Goal: Task Accomplishment & Management: Complete application form

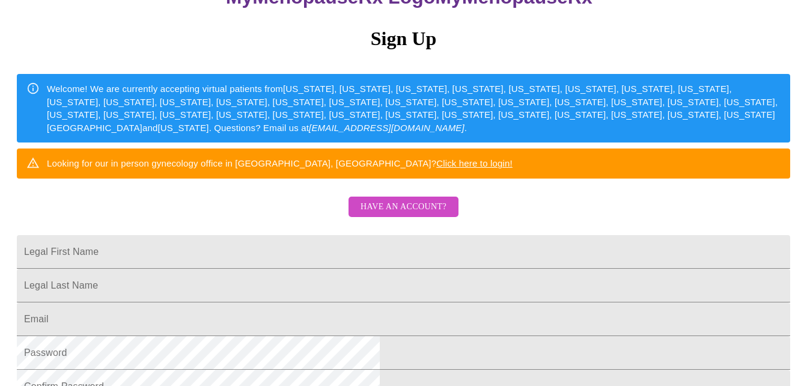
scroll to position [160, 0]
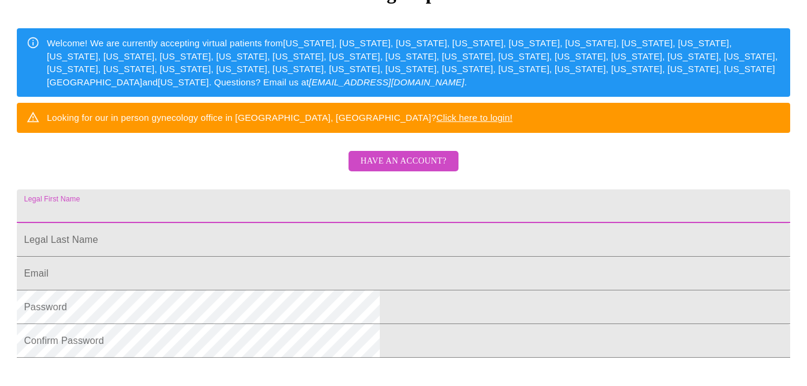
click at [338, 223] on input "Legal First Name" at bounding box center [403, 206] width 773 height 34
click at [402, 169] on span "Have an account?" at bounding box center [403, 161] width 86 height 15
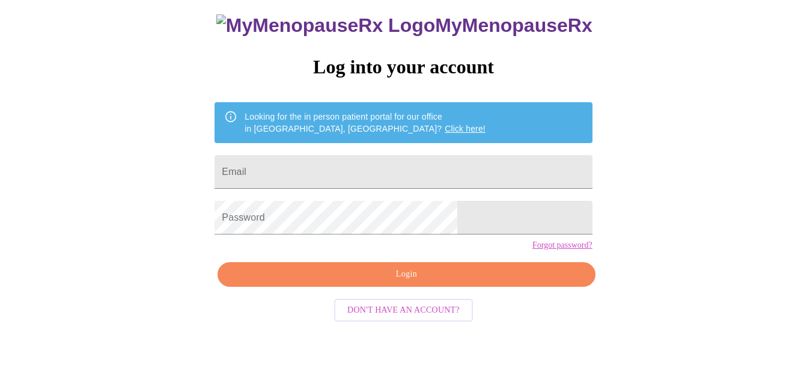
scroll to position [50, 0]
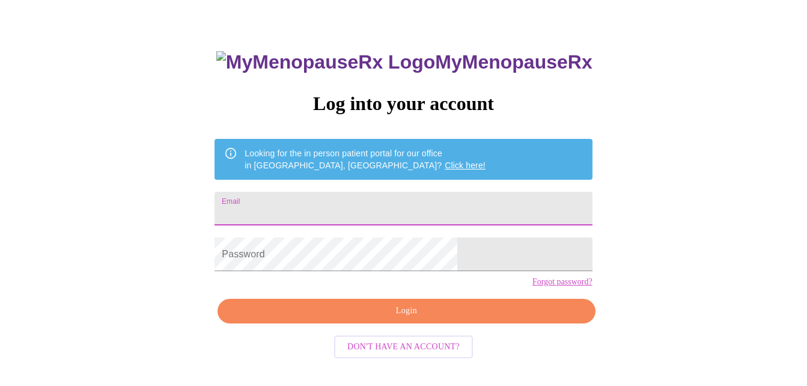
click at [379, 204] on input "Email" at bounding box center [402, 209] width 377 height 34
type input "[EMAIL_ADDRESS][DOMAIN_NAME]"
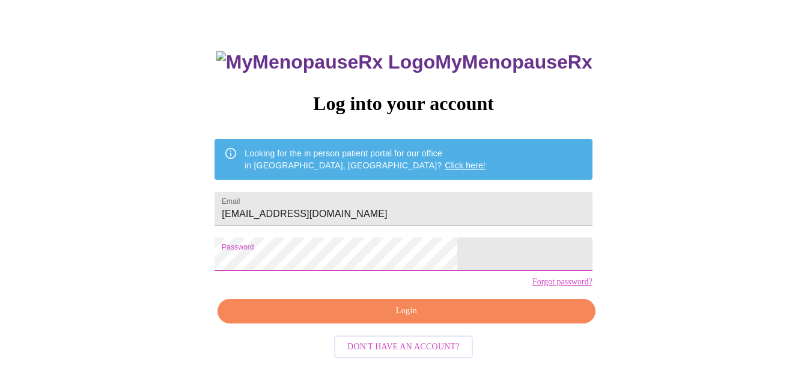
click at [407, 318] on span "Login" at bounding box center [406, 310] width 350 height 15
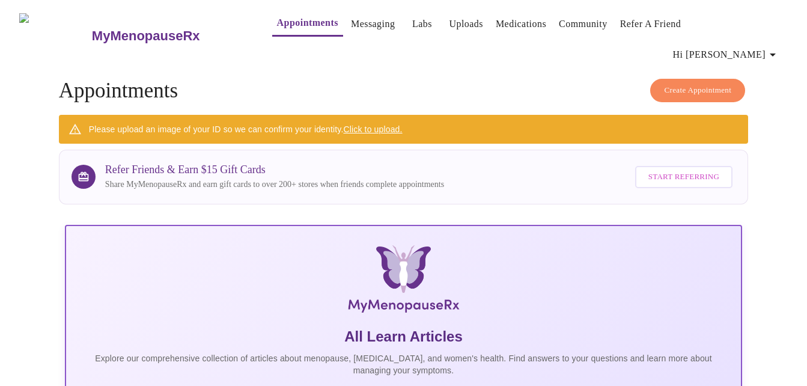
click at [375, 124] on link "Click to upload." at bounding box center [372, 129] width 59 height 10
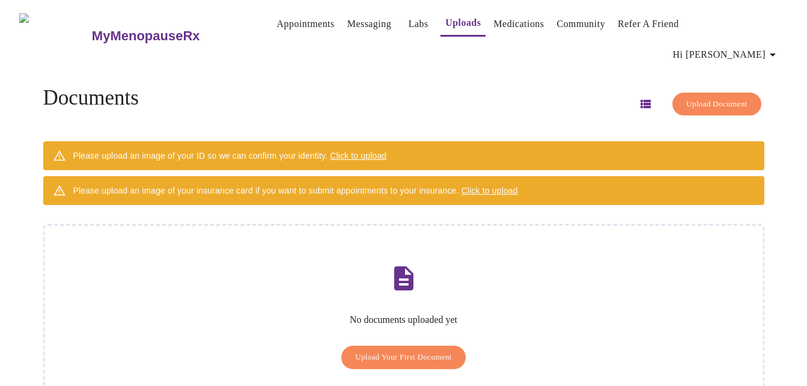
click at [406, 350] on span "Upload Your First Document" at bounding box center [403, 357] width 97 height 14
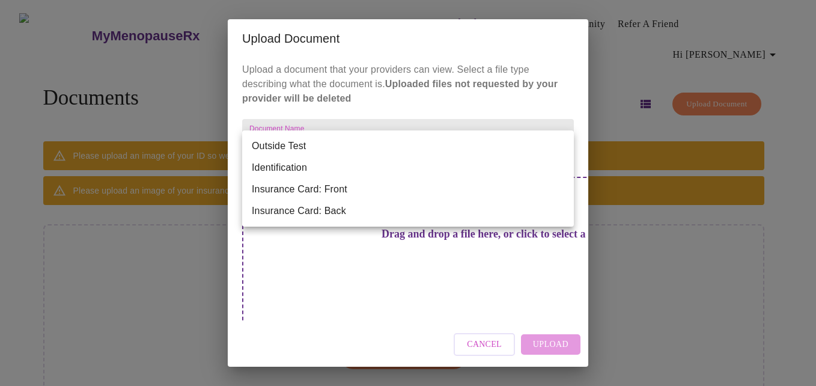
click at [366, 151] on body "MyMenopauseRx Appointments Messaging Labs Uploads Medications Community Refer a…" at bounding box center [408, 219] width 806 height 429
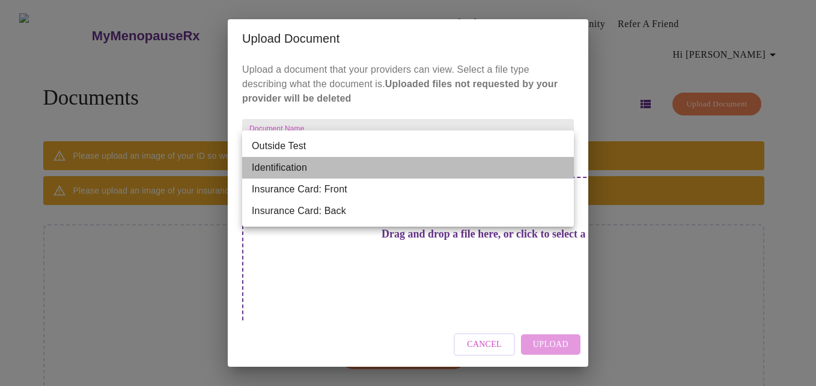
click at [303, 165] on li "Identification" at bounding box center [408, 168] width 332 height 22
type input "Identification"
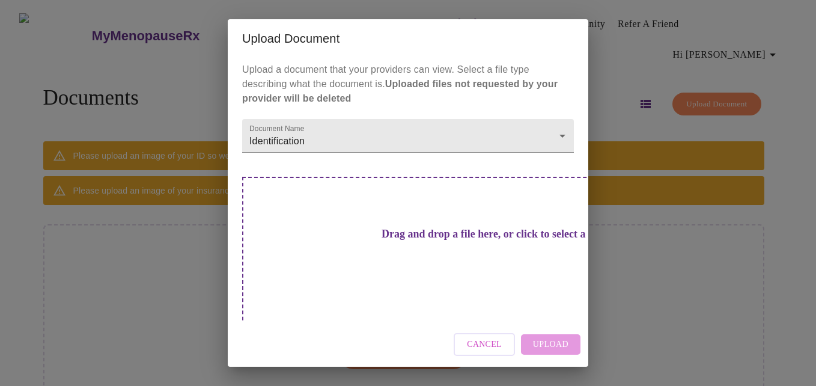
click at [454, 255] on div "Drag and drop a file here, or click to select a file" at bounding box center [492, 258] width 500 height 162
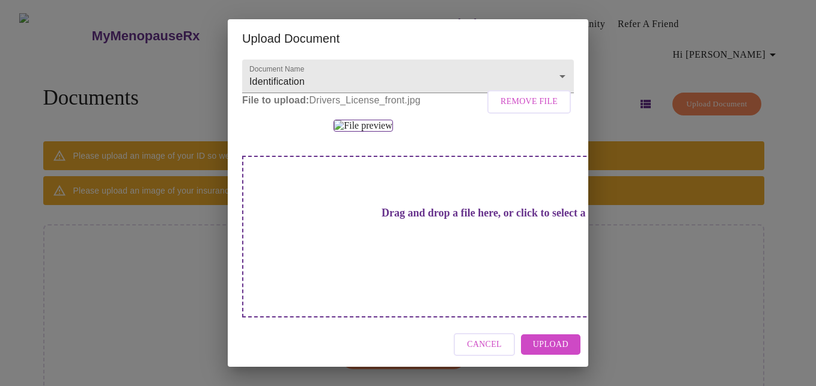
scroll to position [160, 0]
click at [548, 342] on span "Upload" at bounding box center [550, 344] width 35 height 15
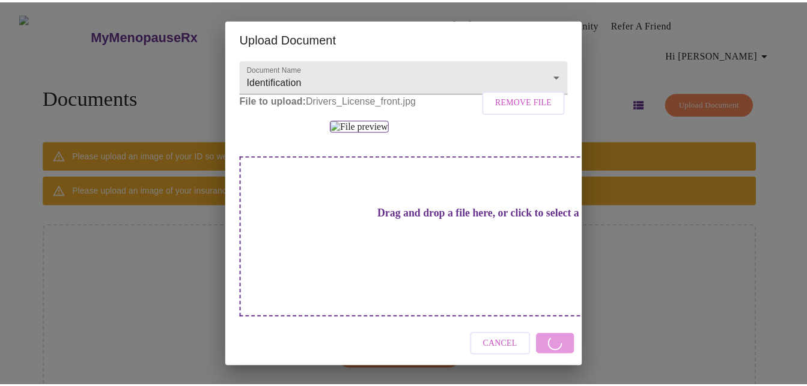
scroll to position [0, 0]
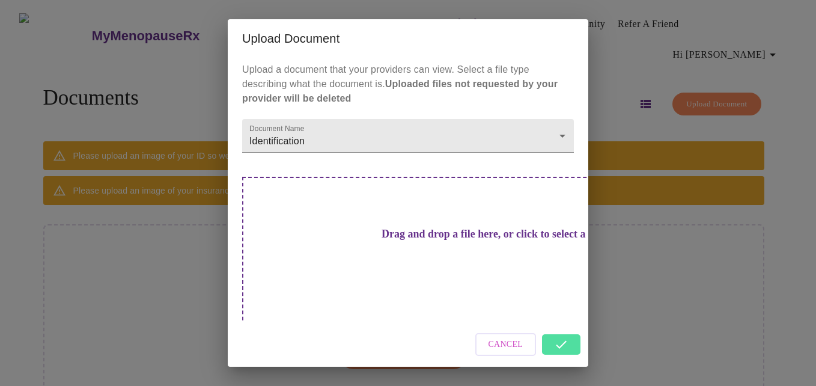
click at [557, 333] on div "Cancel" at bounding box center [408, 344] width 360 height 45
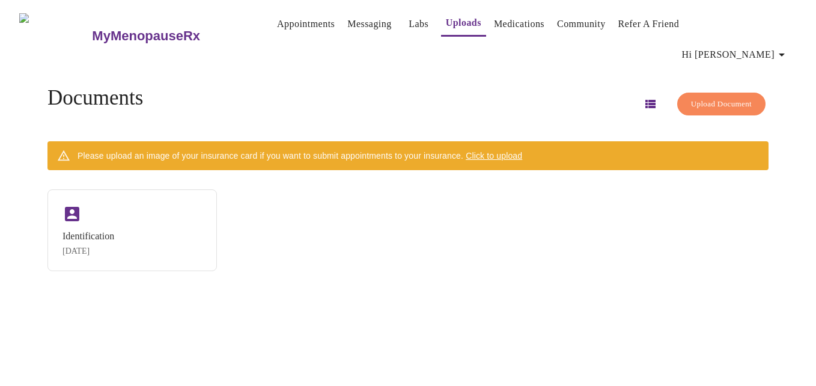
click at [285, 22] on link "Appointments" at bounding box center [306, 24] width 58 height 17
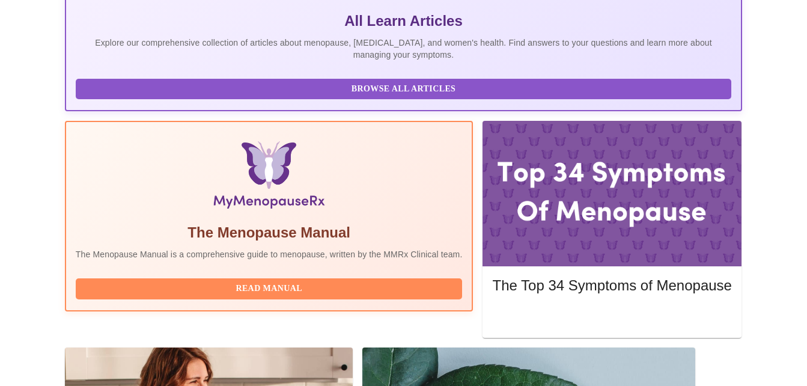
scroll to position [320, 0]
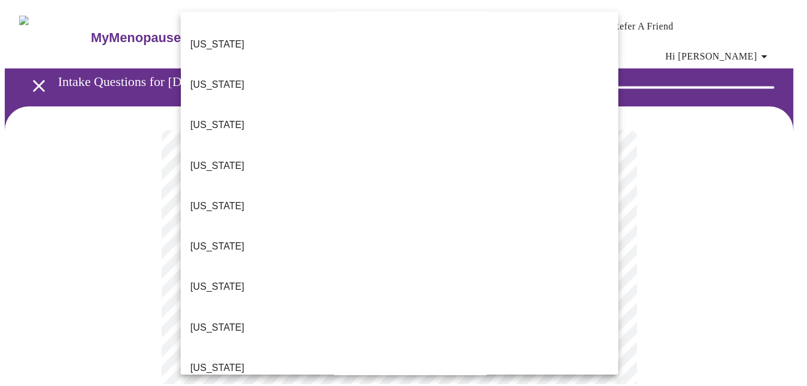
scroll to position [1205, 0]
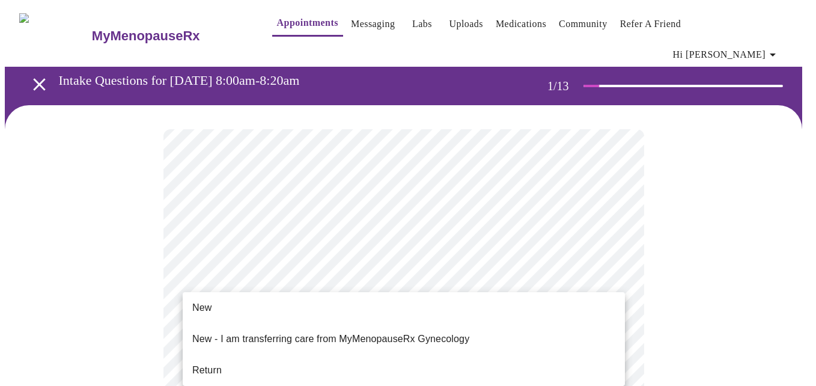
click at [201, 363] on span "Return" at bounding box center [206, 370] width 29 height 14
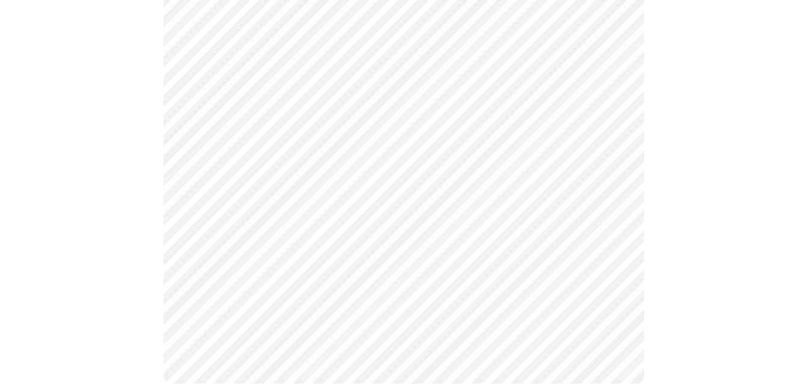
scroll to position [0, 0]
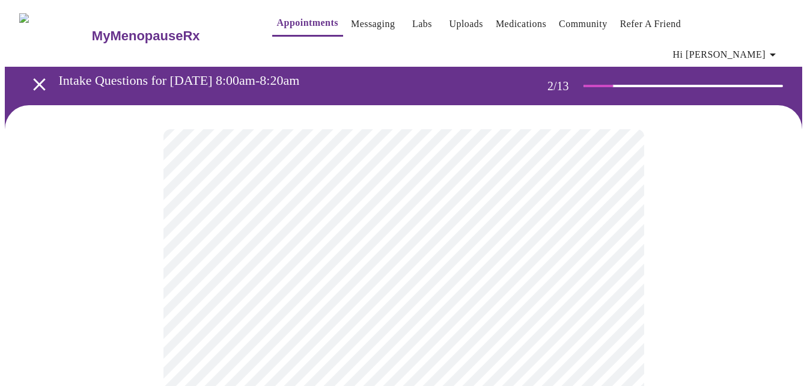
click at [473, 249] on body "MyMenopauseRx Appointments Messaging Labs Uploads Medications Community Refer a…" at bounding box center [403, 374] width 797 height 739
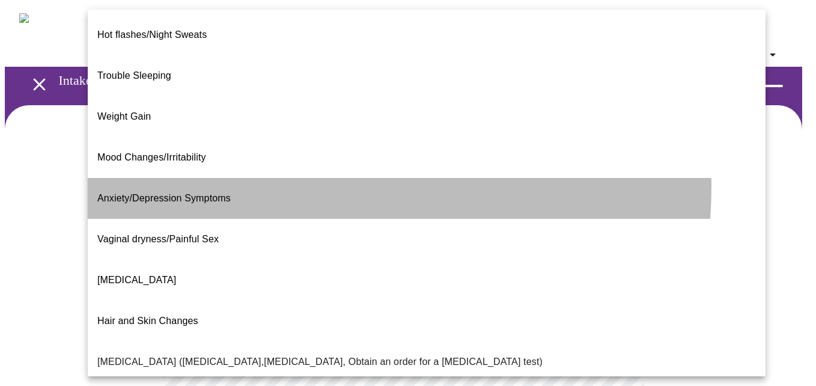
click at [269, 178] on li "Anxiety/Depression Symptoms" at bounding box center [426, 198] width 677 height 41
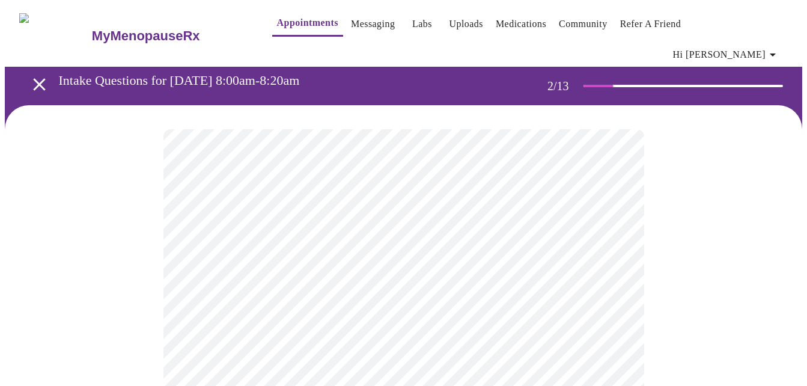
click at [611, 252] on body "MyMenopauseRx Appointments Messaging Labs Uploads Medications Community Refer a…" at bounding box center [403, 370] width 797 height 731
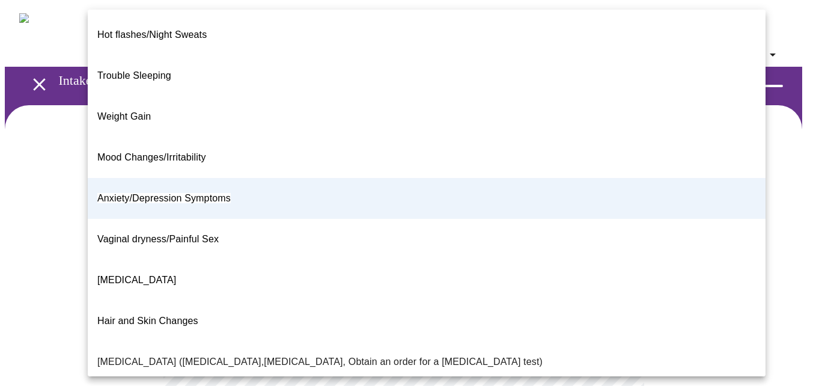
click at [157, 274] on span "[MEDICAL_DATA]" at bounding box center [136, 279] width 79 height 10
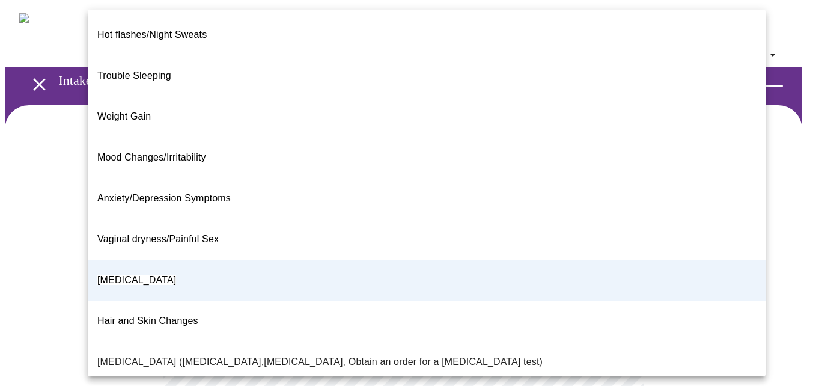
click at [617, 250] on body "MyMenopauseRx Appointments Messaging Labs Uploads Medications Community Refer a…" at bounding box center [408, 370] width 806 height 731
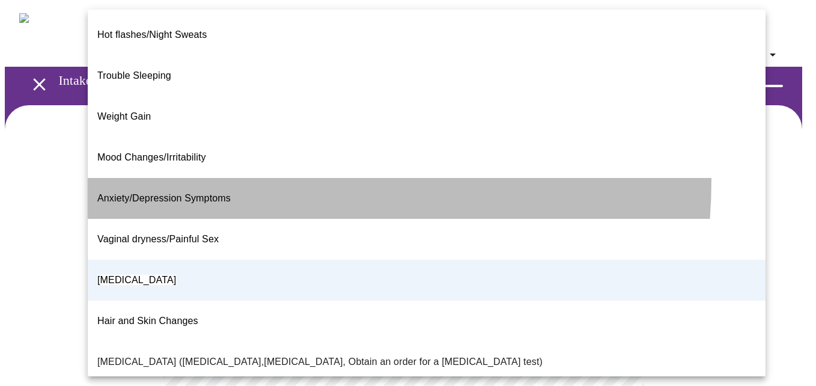
click at [183, 178] on li "Anxiety/Depression Symptoms" at bounding box center [426, 198] width 677 height 41
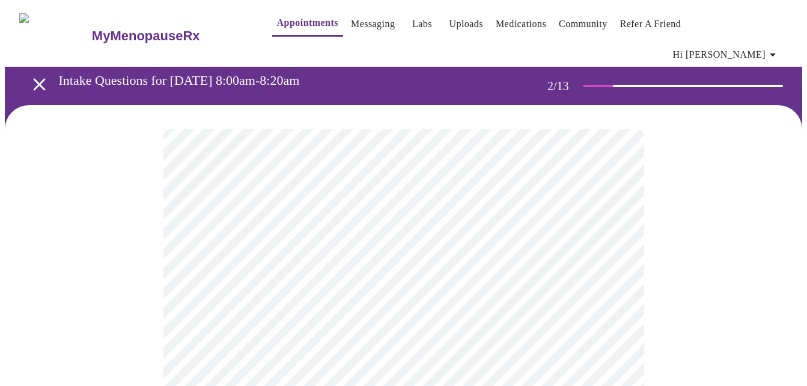
scroll to position [160, 0]
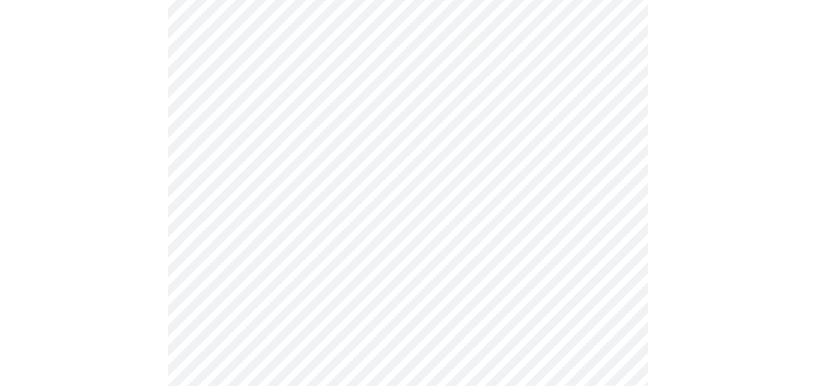
click at [606, 206] on body "MyMenopauseRx Appointments Messaging Labs Uploads Medications Community Refer a…" at bounding box center [408, 209] width 806 height 731
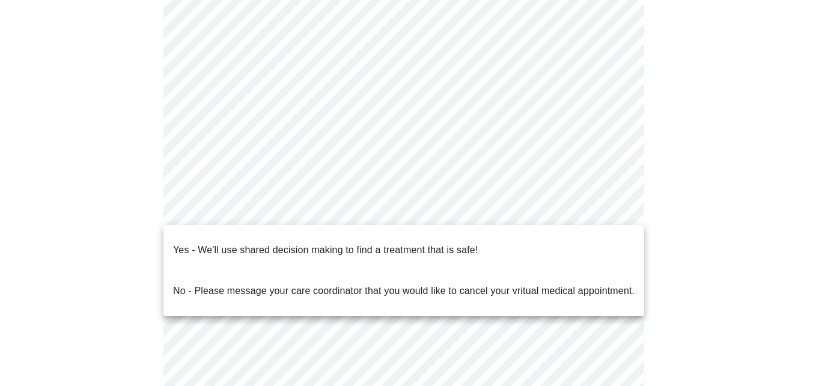
click at [392, 243] on p "Yes - We'll use shared decision making to find a treatment that is safe!" at bounding box center [325, 250] width 304 height 14
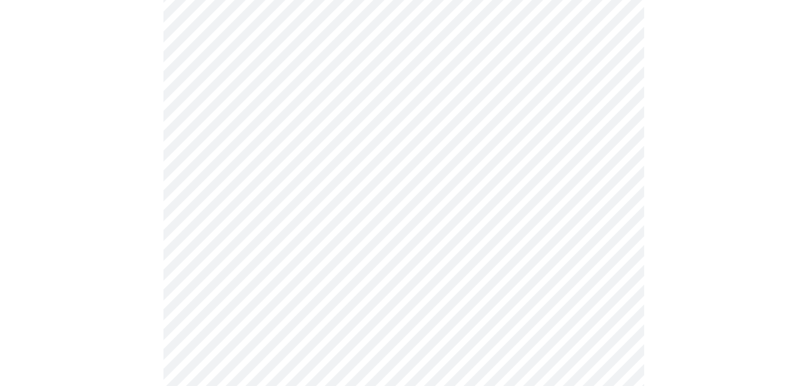
scroll to position [0, 0]
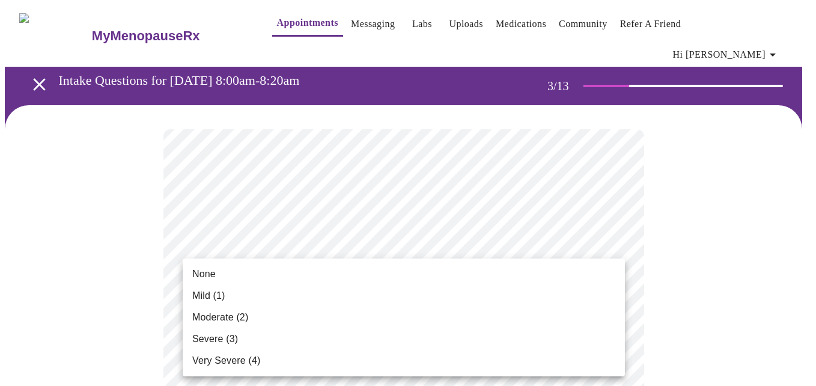
click at [295, 271] on li "None" at bounding box center [404, 274] width 442 height 22
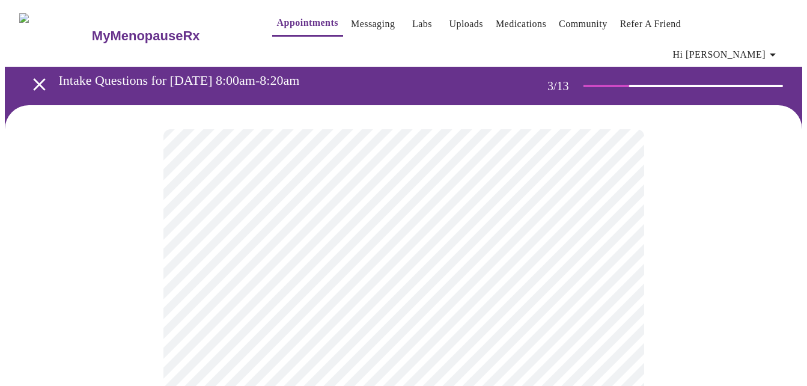
scroll to position [160, 0]
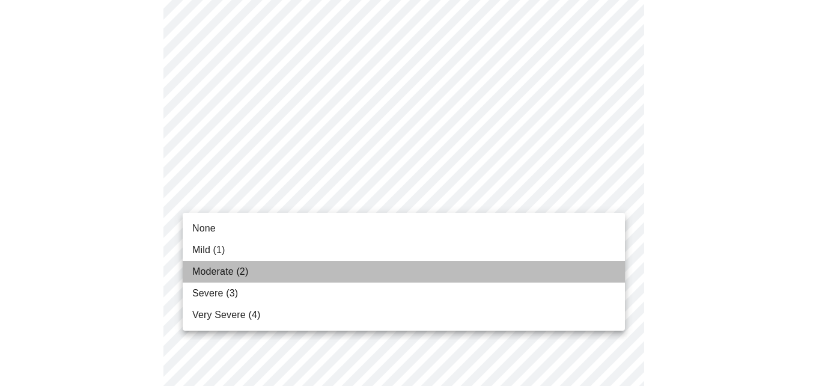
click at [218, 269] on span "Moderate (2)" at bounding box center [220, 271] width 56 height 14
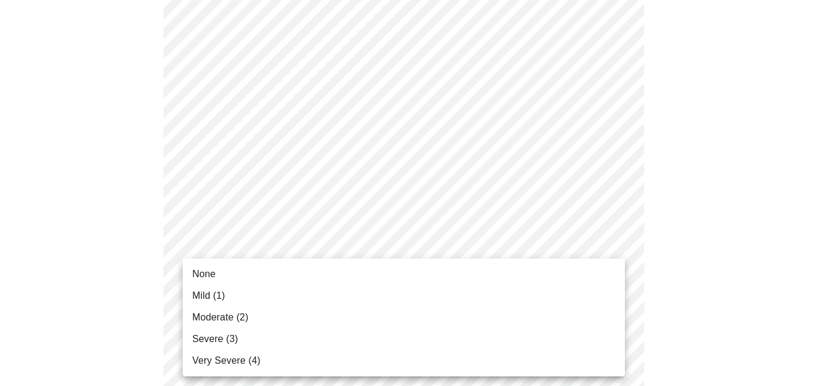
click at [213, 295] on span "Mild (1)" at bounding box center [208, 295] width 33 height 14
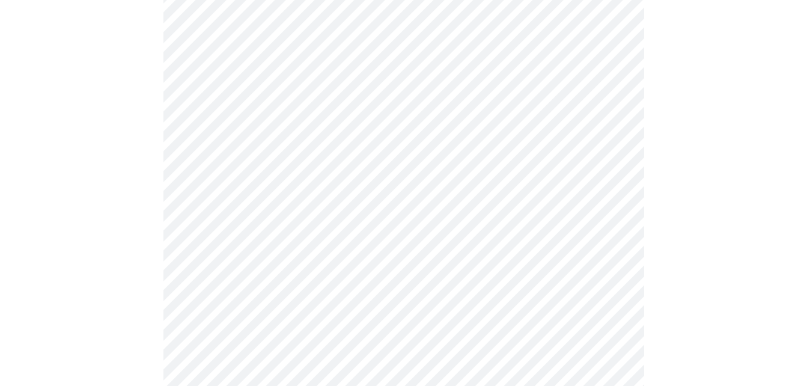
scroll to position [320, 0]
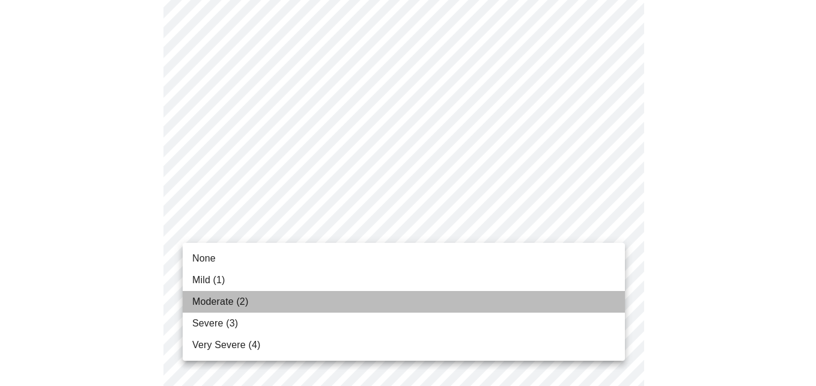
click at [238, 302] on span "Moderate (2)" at bounding box center [220, 301] width 56 height 14
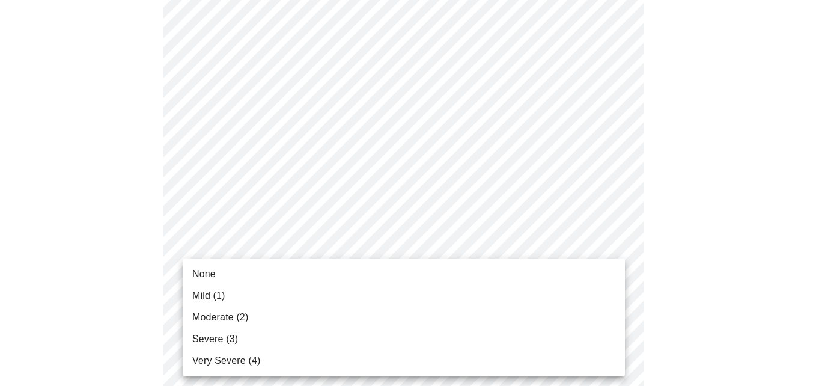
click at [231, 315] on span "Moderate (2)" at bounding box center [220, 317] width 56 height 14
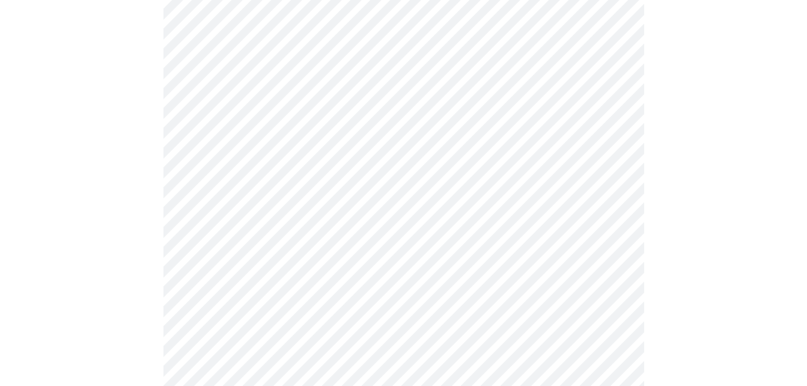
scroll to position [480, 0]
click at [282, 217] on body "MyMenopauseRx Appointments Messaging Labs Uploads Medications Community Refer a…" at bounding box center [403, 289] width 797 height 1530
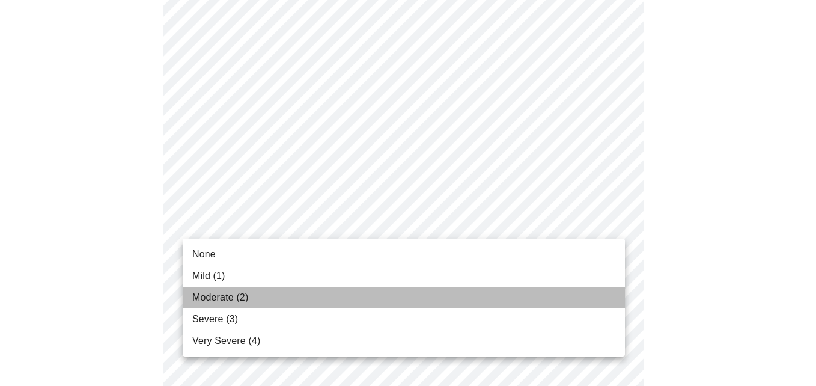
click at [213, 290] on span "Moderate (2)" at bounding box center [220, 297] width 56 height 14
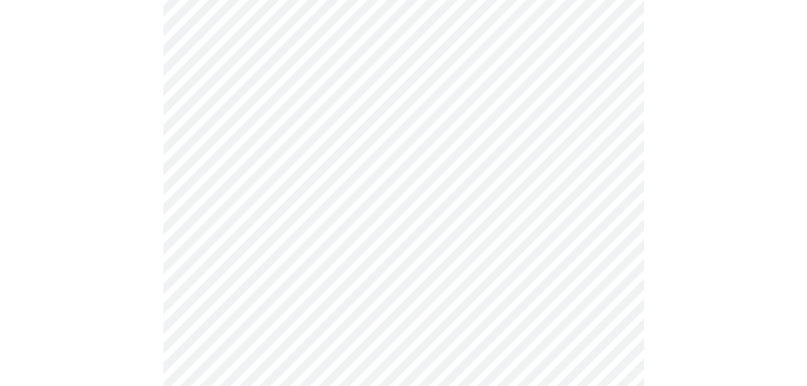
click at [361, 313] on body "MyMenopauseRx Appointments Messaging Labs Uploads Medications Community Refer a…" at bounding box center [403, 280] width 797 height 1513
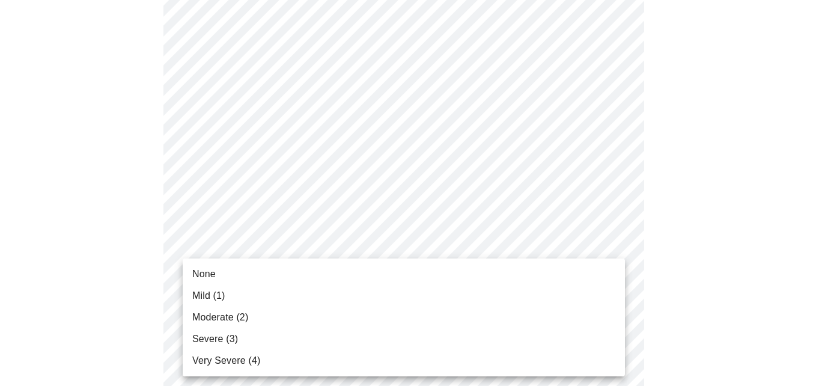
click at [217, 317] on span "Moderate (2)" at bounding box center [220, 317] width 56 height 14
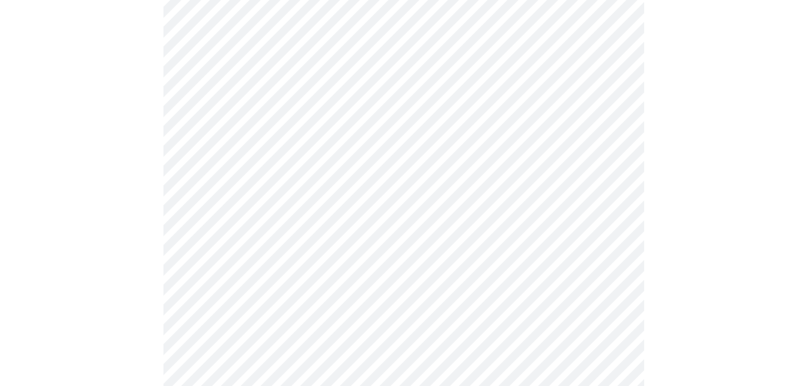
scroll to position [641, 0]
click at [279, 252] on body "MyMenopauseRx Appointments Messaging Labs Uploads Medications Community Refer a…" at bounding box center [403, 112] width 797 height 1497
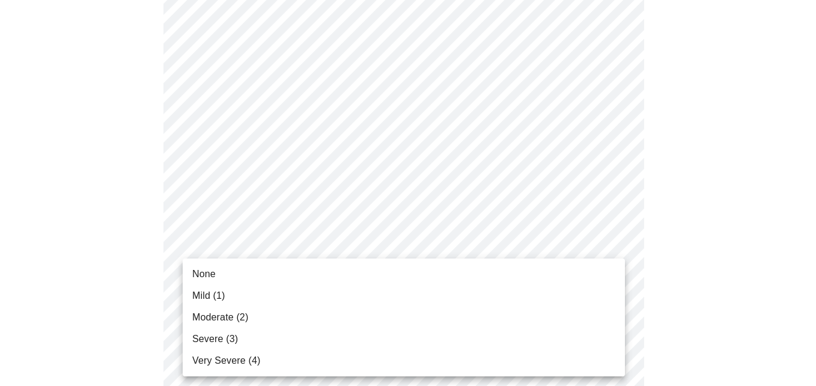
click at [210, 318] on span "Moderate (2)" at bounding box center [220, 317] width 56 height 14
click at [298, 344] on body "MyMenopauseRx Appointments Messaging Labs Uploads Medications Community Refer a…" at bounding box center [408, 104] width 806 height 1480
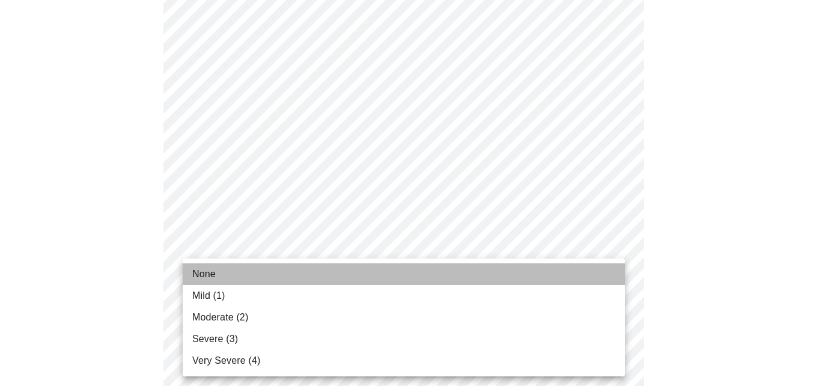
click at [231, 272] on li "None" at bounding box center [404, 274] width 442 height 22
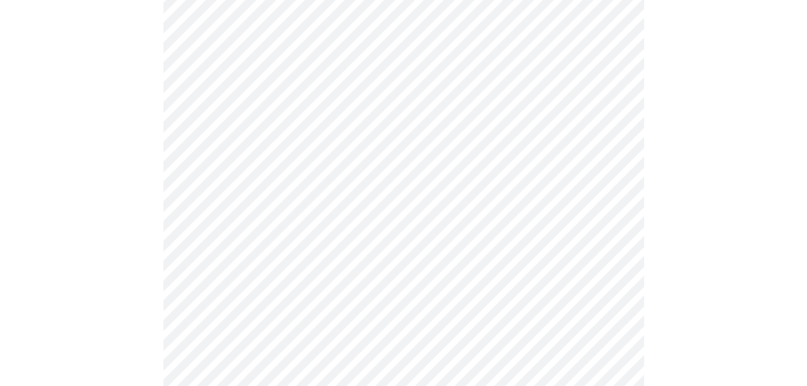
scroll to position [801, 0]
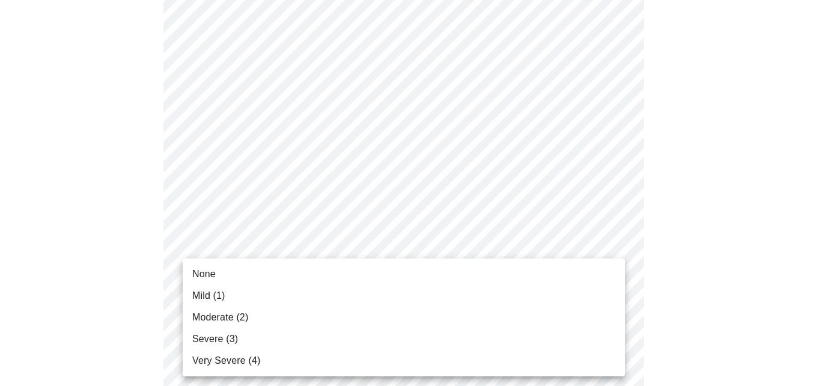
click at [244, 271] on li "None" at bounding box center [404, 274] width 442 height 22
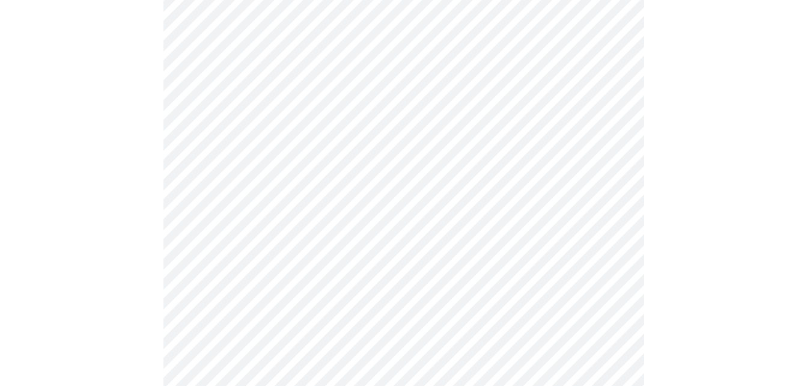
scroll to position [961, 0]
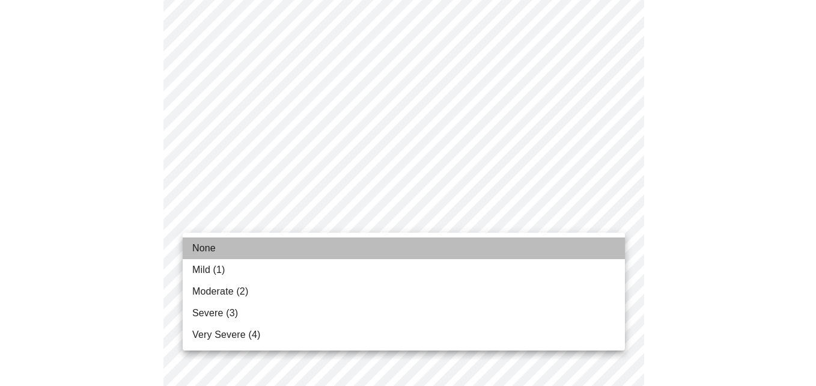
click at [214, 245] on span "None" at bounding box center [203, 248] width 23 height 14
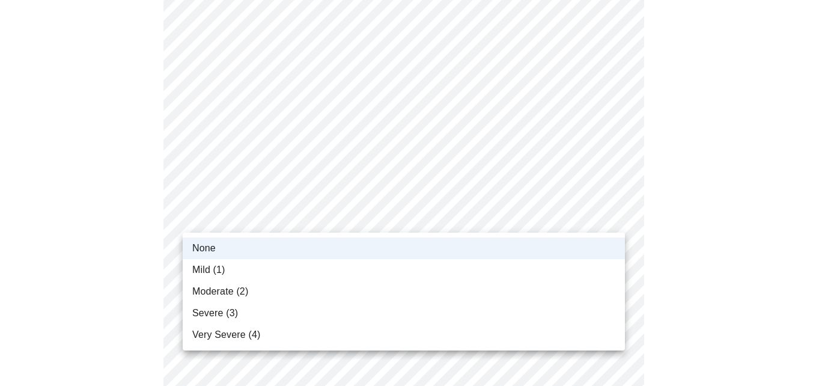
click at [209, 261] on li "Mild (1)" at bounding box center [404, 270] width 442 height 22
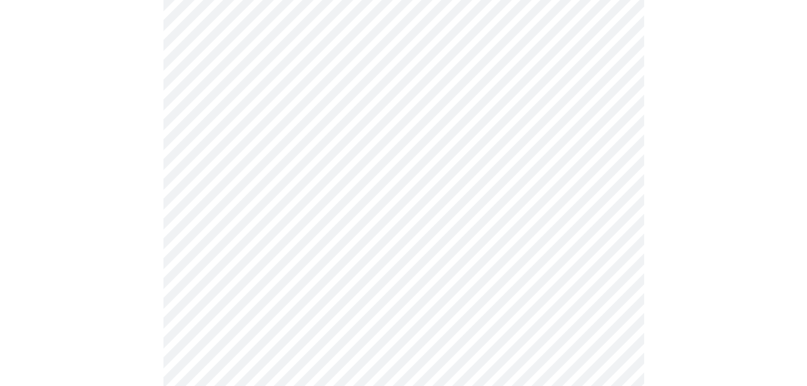
scroll to position [692, 0]
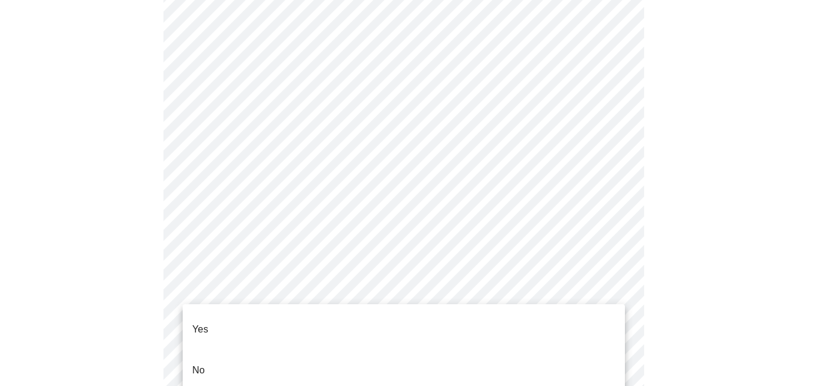
click at [322, 321] on li "Yes" at bounding box center [404, 329] width 442 height 41
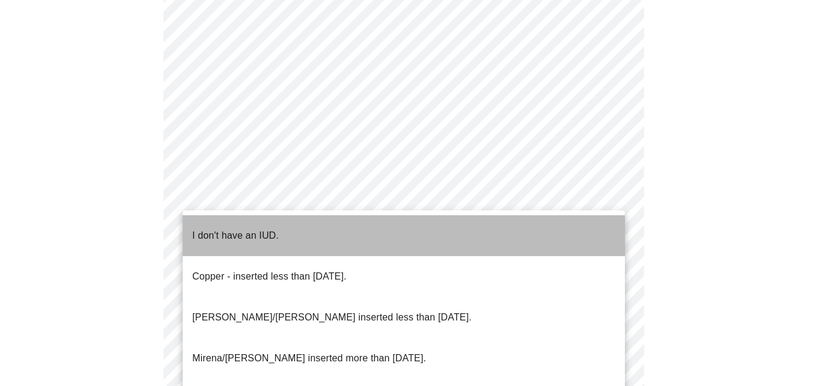
click at [322, 230] on li "I don't have an IUD." at bounding box center [404, 235] width 442 height 41
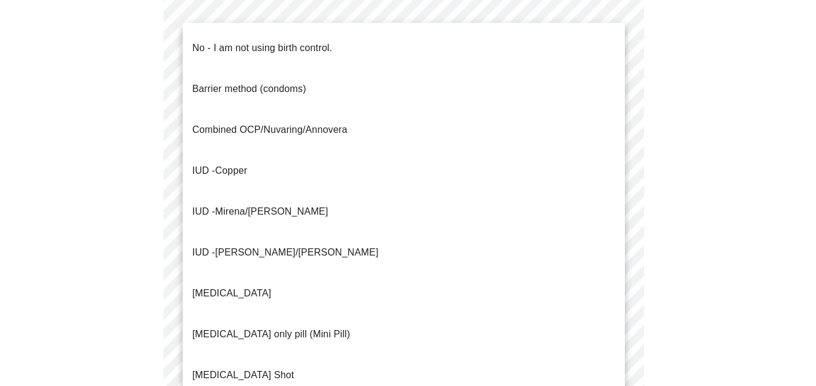
click at [280, 41] on p "No - I am not using birth control." at bounding box center [262, 48] width 140 height 14
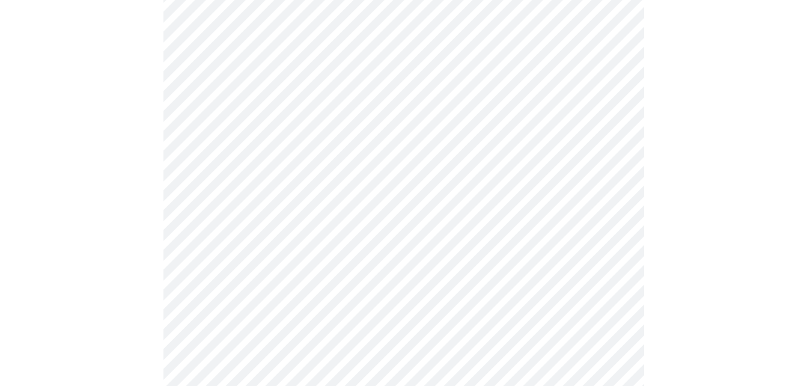
scroll to position [532, 0]
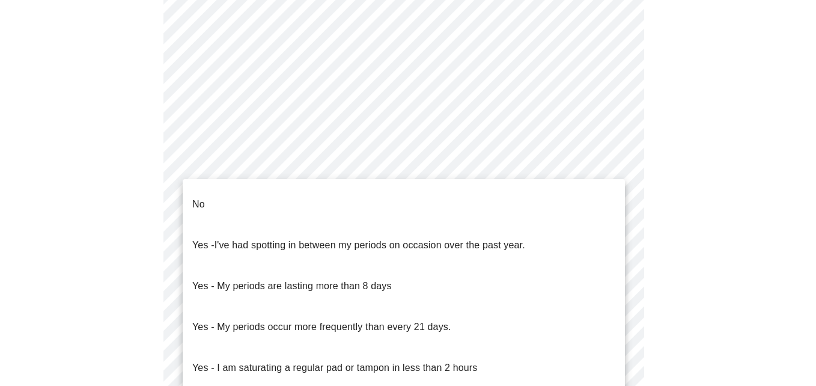
click at [328, 201] on body "MyMenopauseRx Appointments Messaging Labs Uploads Medications Community Refer a…" at bounding box center [408, 63] width 806 height 1181
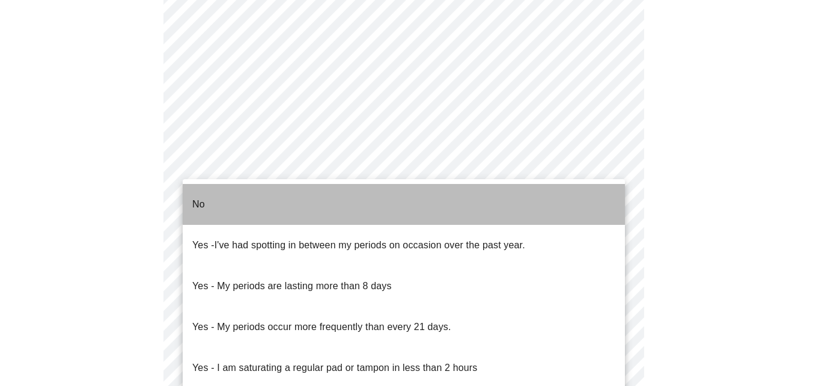
click at [244, 196] on li "No" at bounding box center [404, 204] width 442 height 41
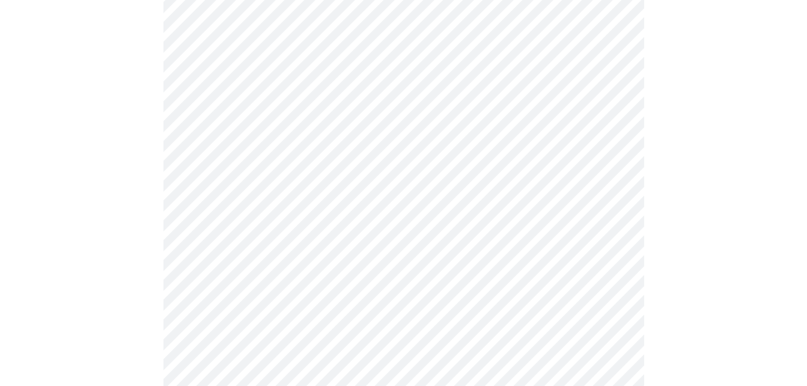
scroll to position [268, 0]
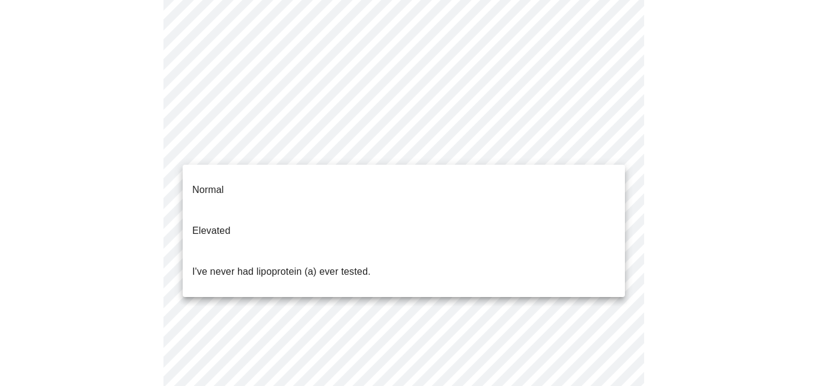
click at [583, 139] on body "MyMenopauseRx Appointments Messaging Labs Uploads Medications Community Refer a…" at bounding box center [408, 188] width 806 height 904
click at [223, 183] on p "Normal" at bounding box center [207, 190] width 31 height 14
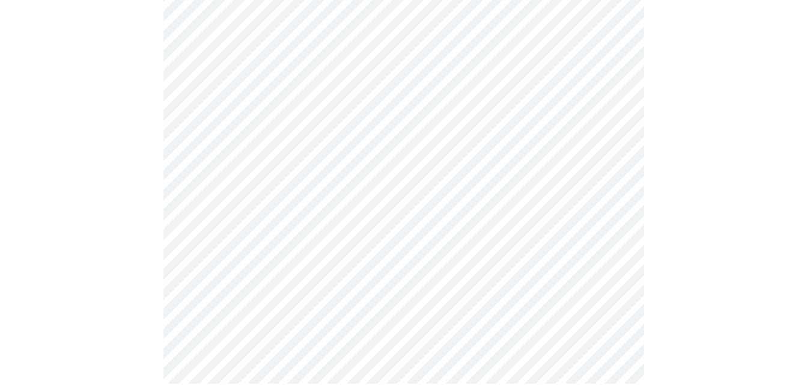
scroll to position [3228, 0]
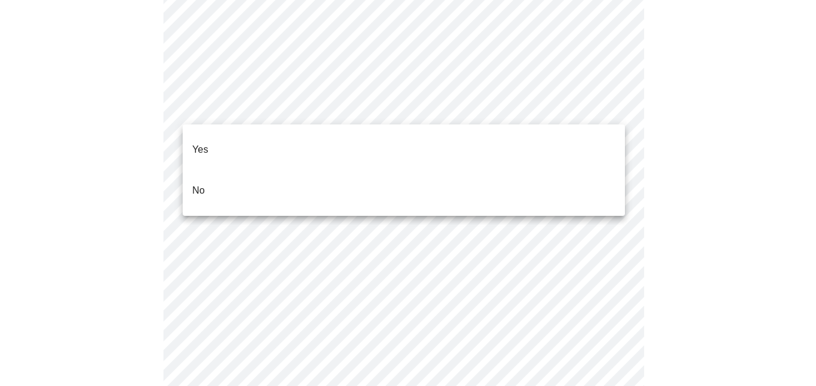
click at [208, 170] on li "No" at bounding box center [404, 190] width 442 height 41
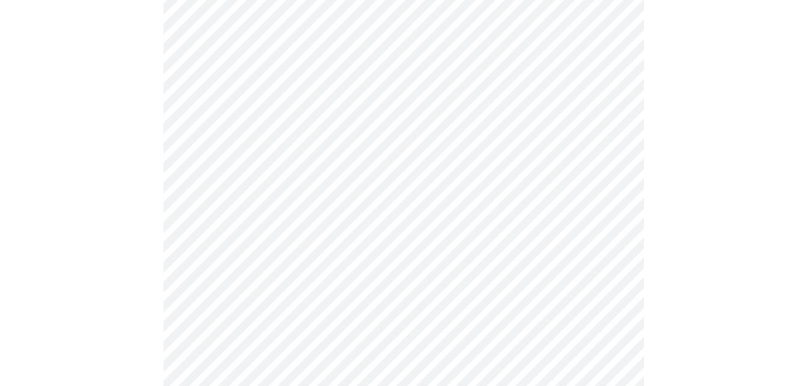
scroll to position [583, 0]
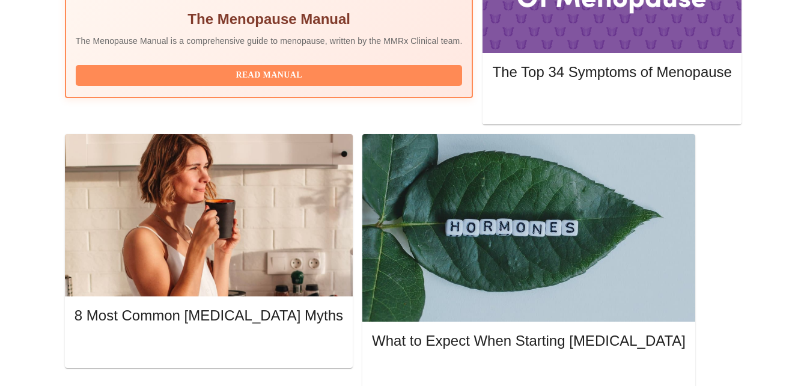
scroll to position [333, 0]
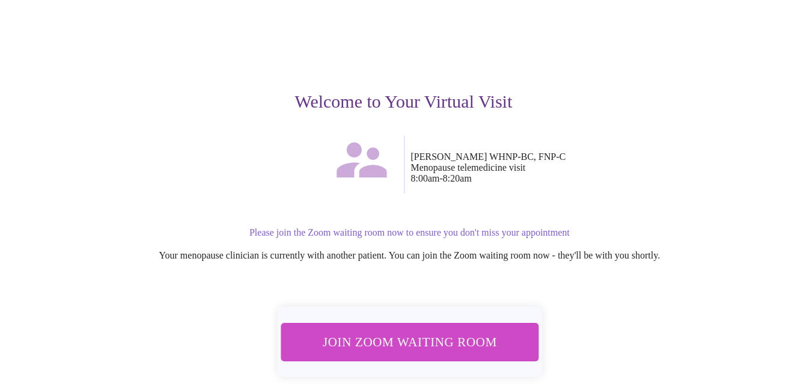
scroll to position [116, 0]
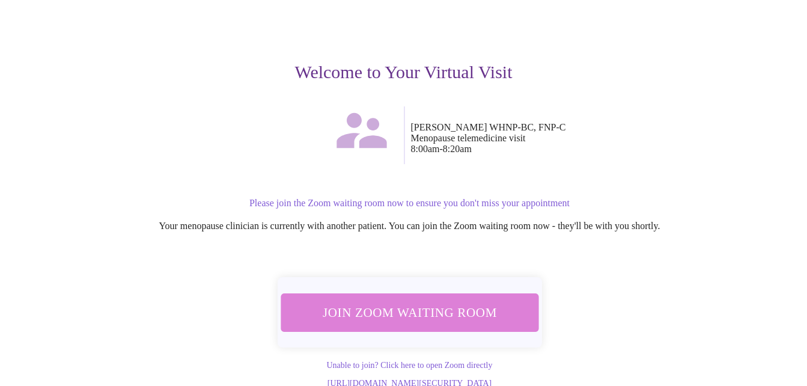
click at [420, 301] on span "Join Zoom Waiting Room" at bounding box center [409, 312] width 228 height 22
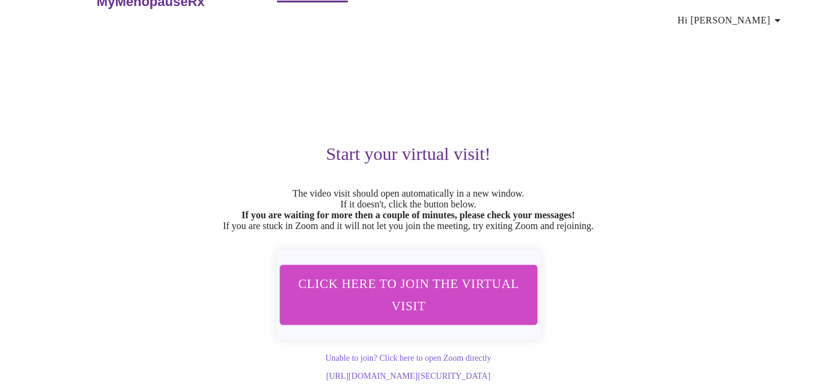
scroll to position [0, 0]
